Goal: Transaction & Acquisition: Purchase product/service

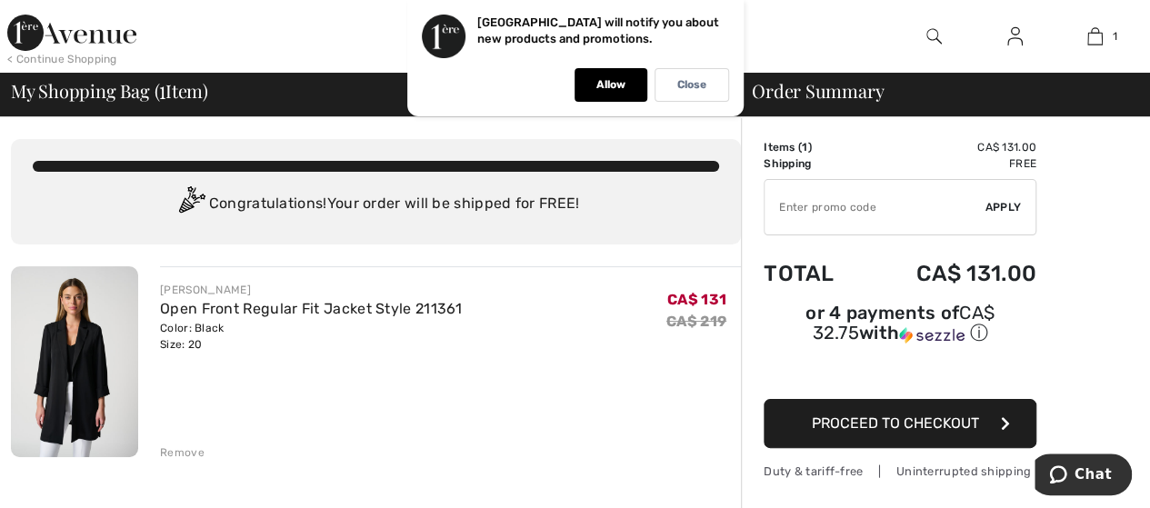
click at [911, 414] on span "Proceed to Checkout" at bounding box center [895, 422] width 167 height 17
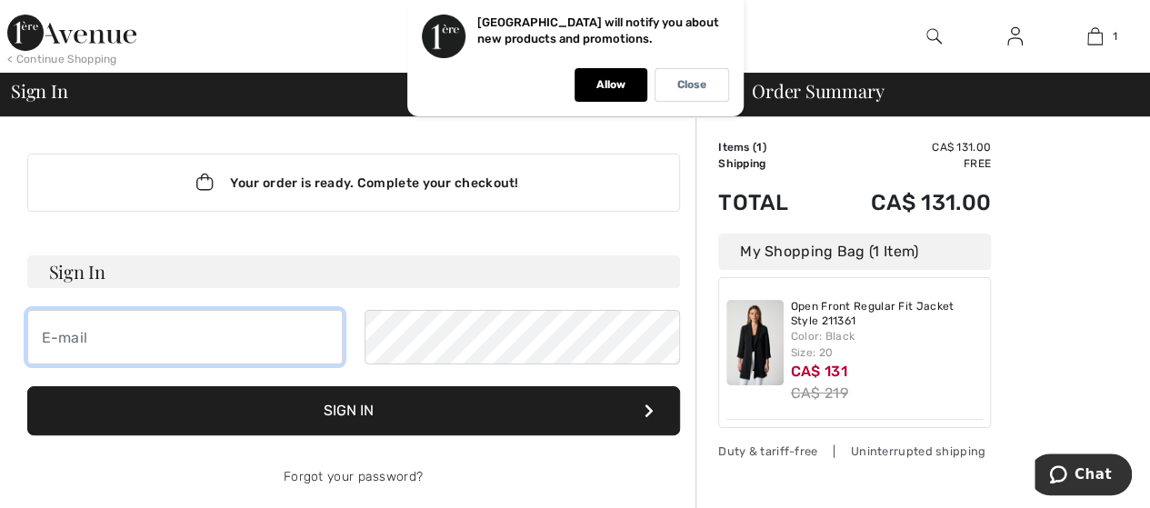
type input "[EMAIL_ADDRESS][DOMAIN_NAME]"
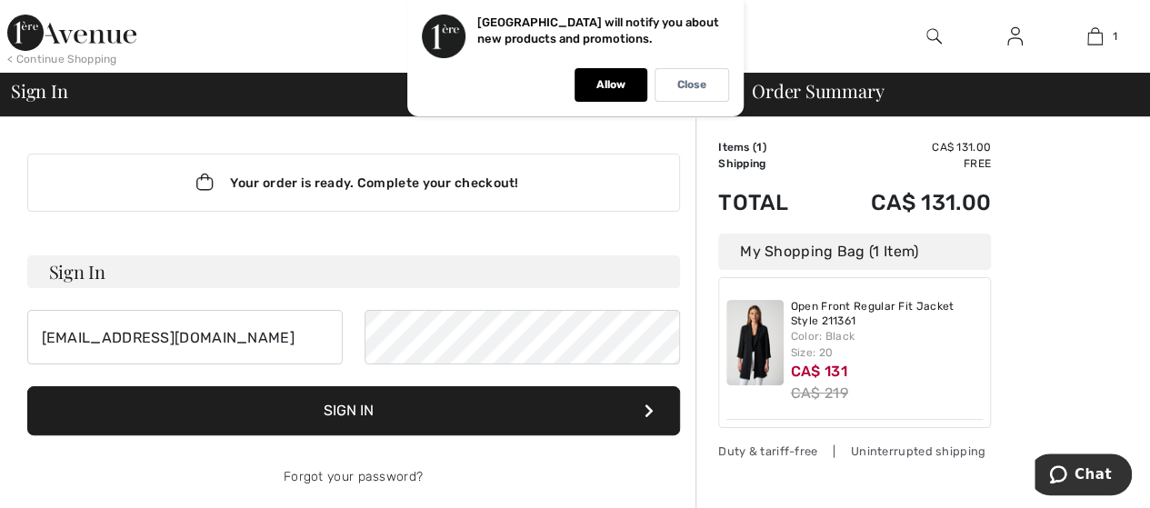
click at [428, 406] on button "Sign In" at bounding box center [353, 410] width 652 height 49
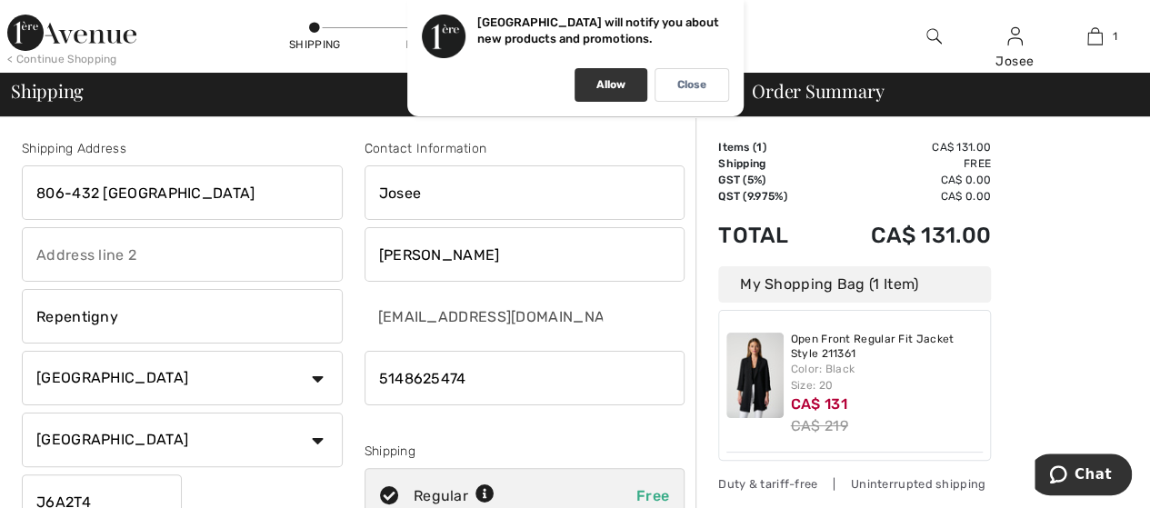
click at [598, 90] on p "Allow" at bounding box center [610, 85] width 29 height 14
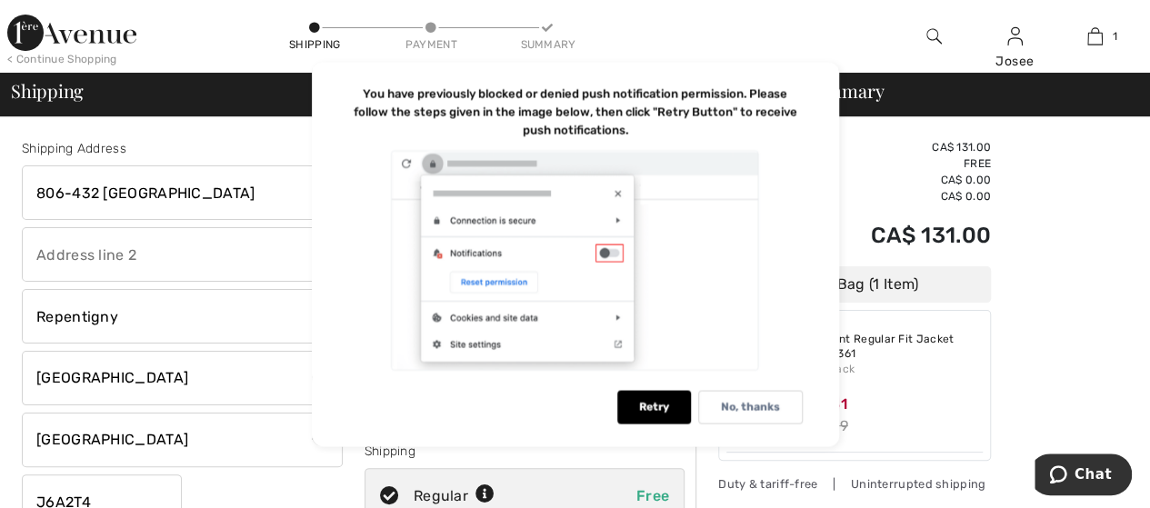
click at [663, 406] on div "Retry" at bounding box center [654, 407] width 74 height 34
click at [732, 410] on p "No, thanks" at bounding box center [750, 407] width 59 height 14
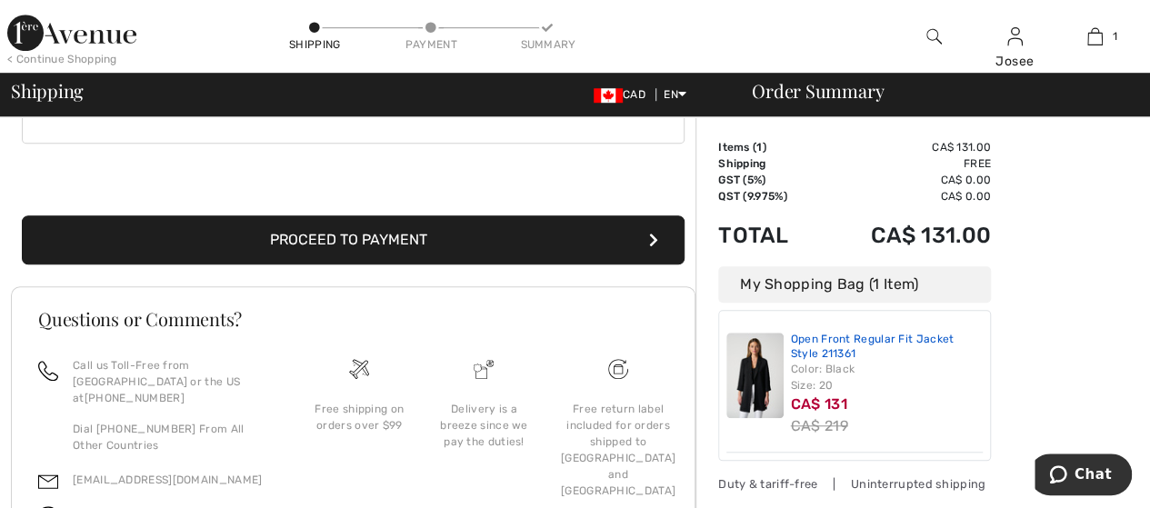
scroll to position [594, 0]
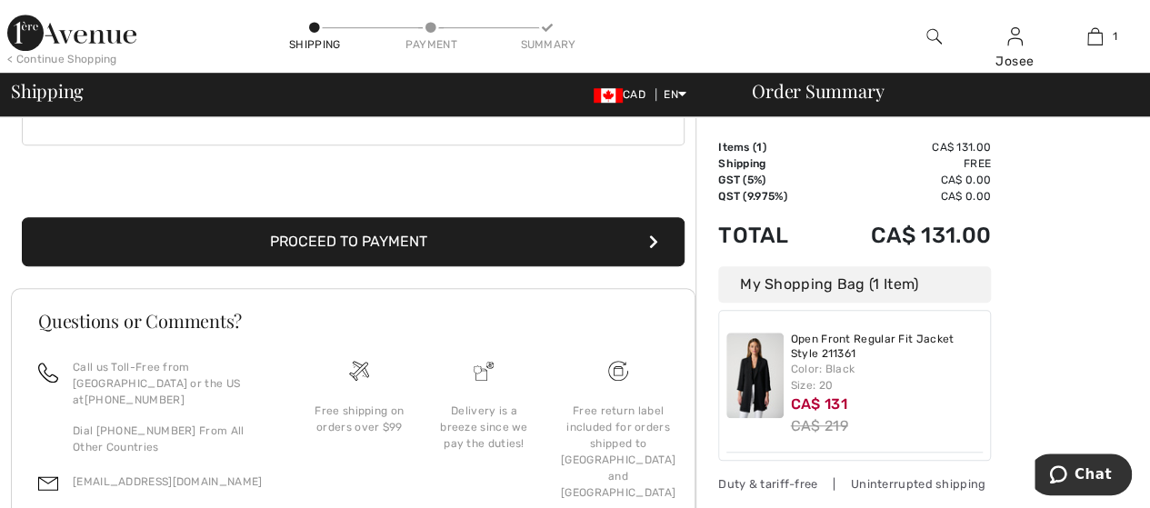
click at [533, 237] on button "Proceed to Payment" at bounding box center [353, 241] width 662 height 49
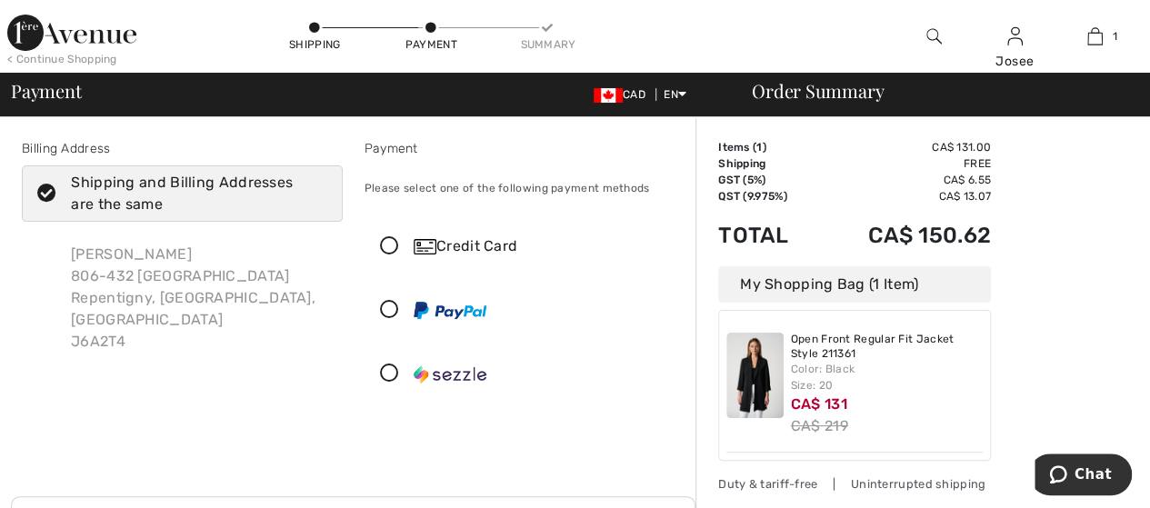
click at [393, 367] on icon at bounding box center [389, 373] width 48 height 19
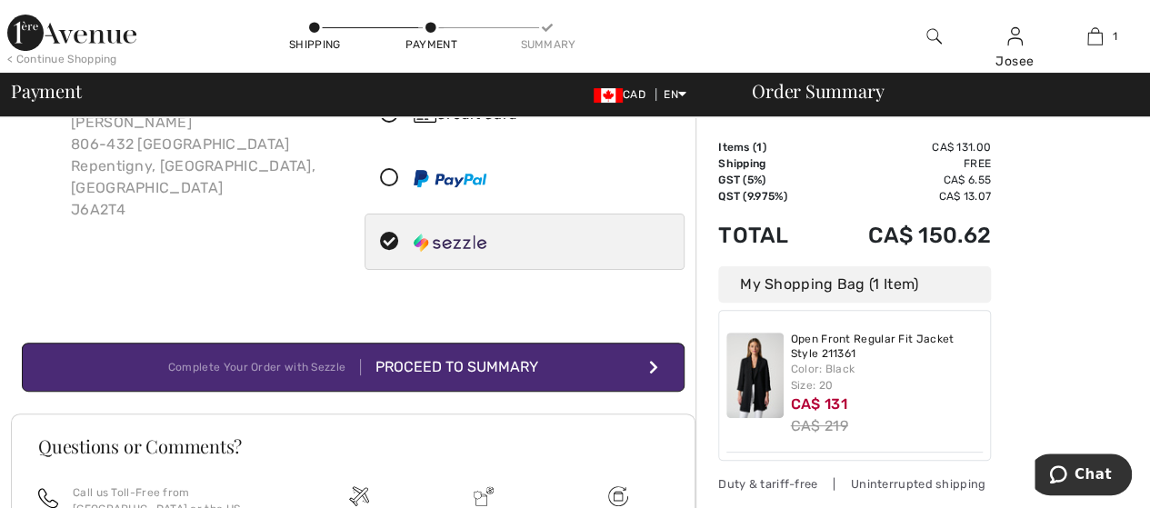
scroll to position [187, 0]
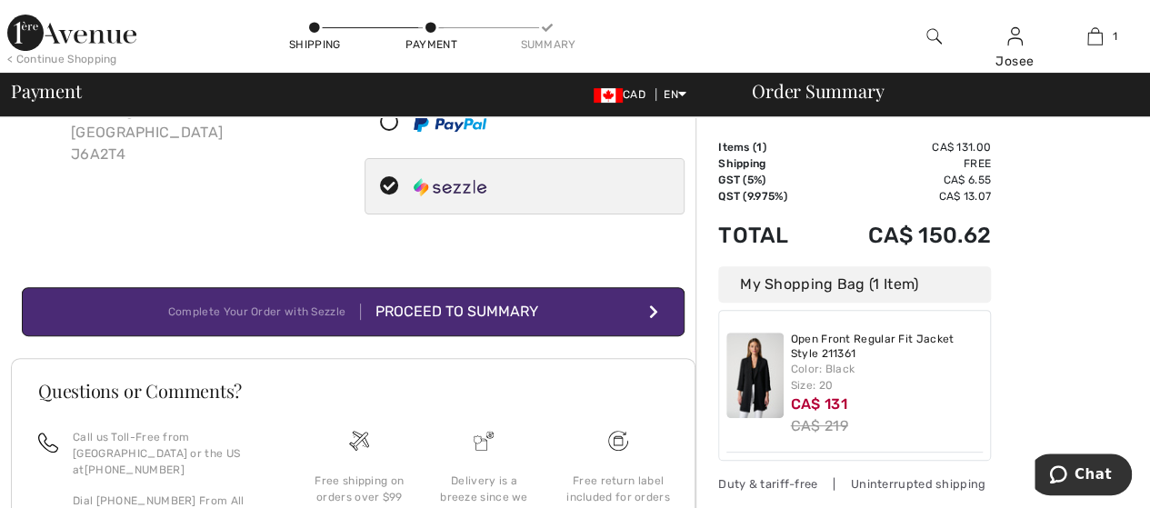
click at [500, 306] on div "Proceed to Summary" at bounding box center [449, 312] width 177 height 22
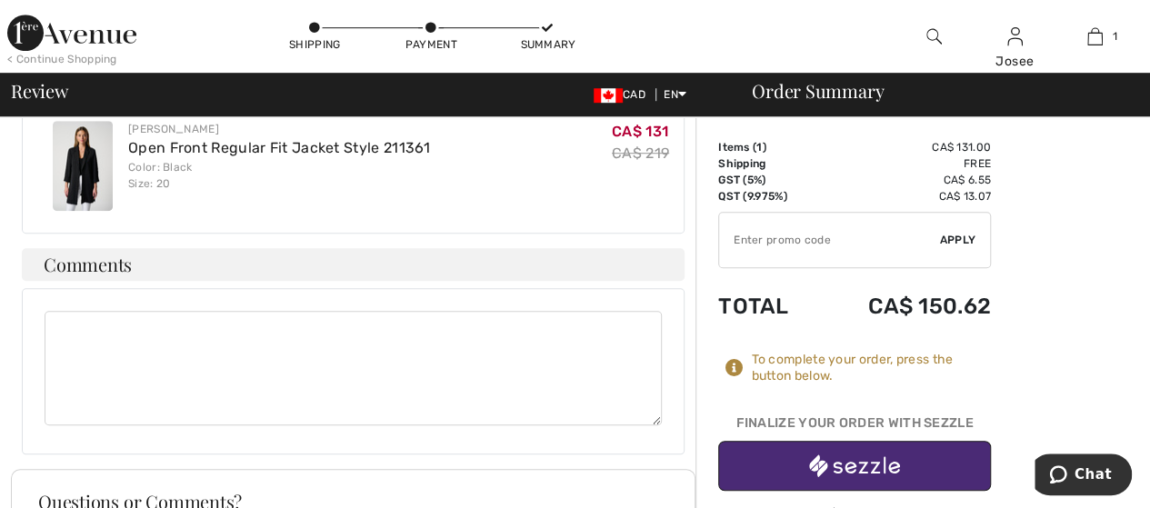
scroll to position [560, 0]
click at [912, 457] on button "button" at bounding box center [854, 466] width 273 height 50
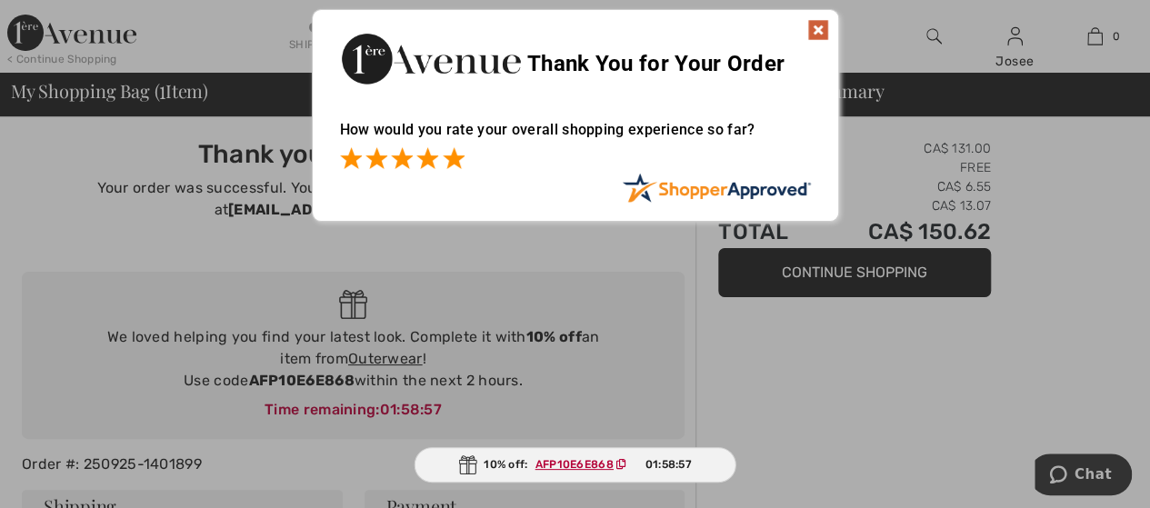
click at [455, 164] on span at bounding box center [454, 158] width 22 height 22
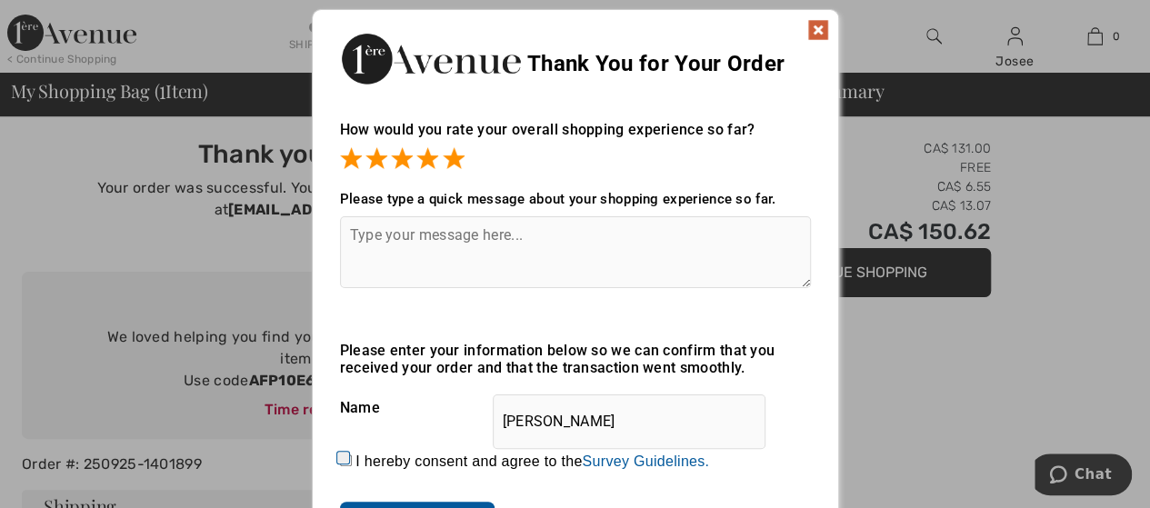
click at [821, 28] on img at bounding box center [818, 30] width 22 height 22
